Goal: Information Seeking & Learning: Learn about a topic

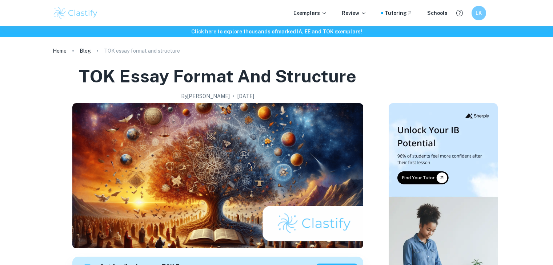
scroll to position [263, 0]
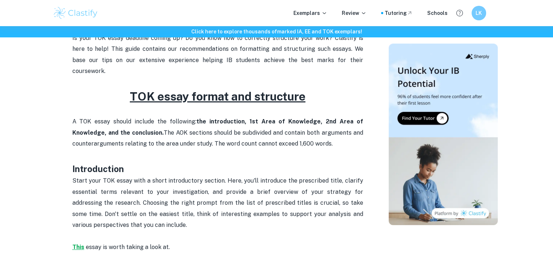
click at [76, 244] on strong "This" at bounding box center [78, 247] width 12 height 7
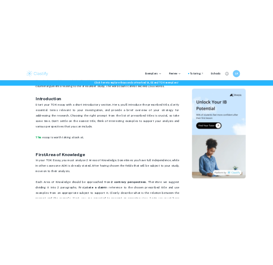
scroll to position [366, 0]
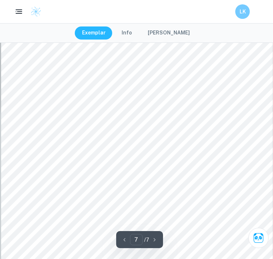
scroll to position [2193, 0]
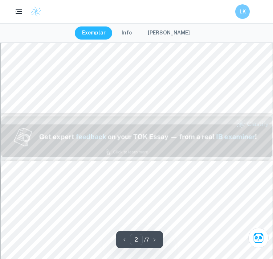
type input "1"
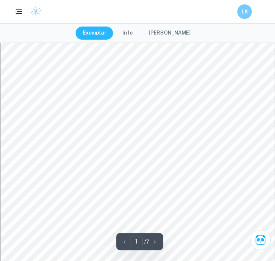
scroll to position [48, 0]
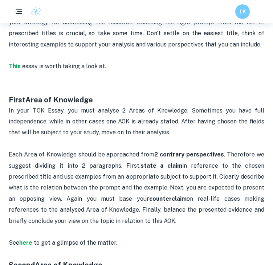
scroll to position [442, 0]
